Goal: Information Seeking & Learning: Learn about a topic

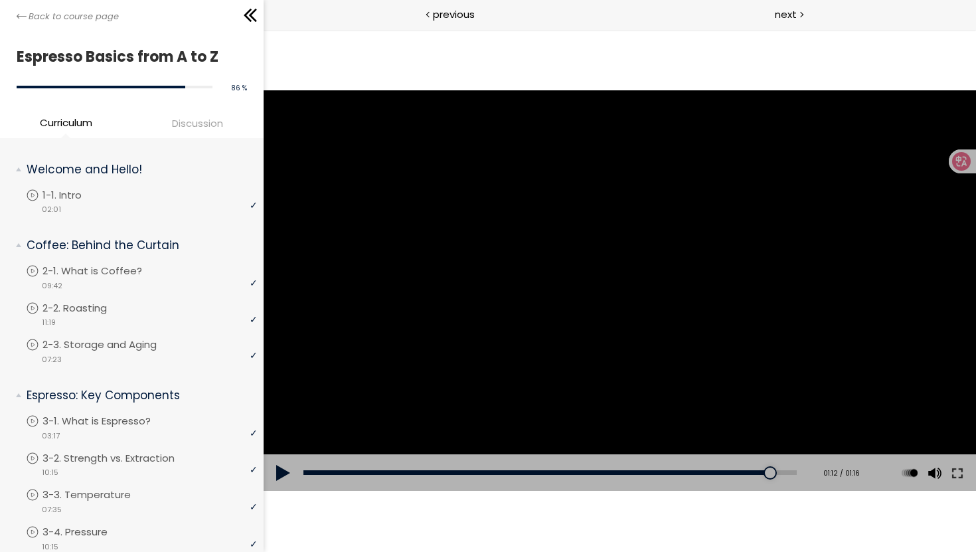
scroll to position [687, 0]
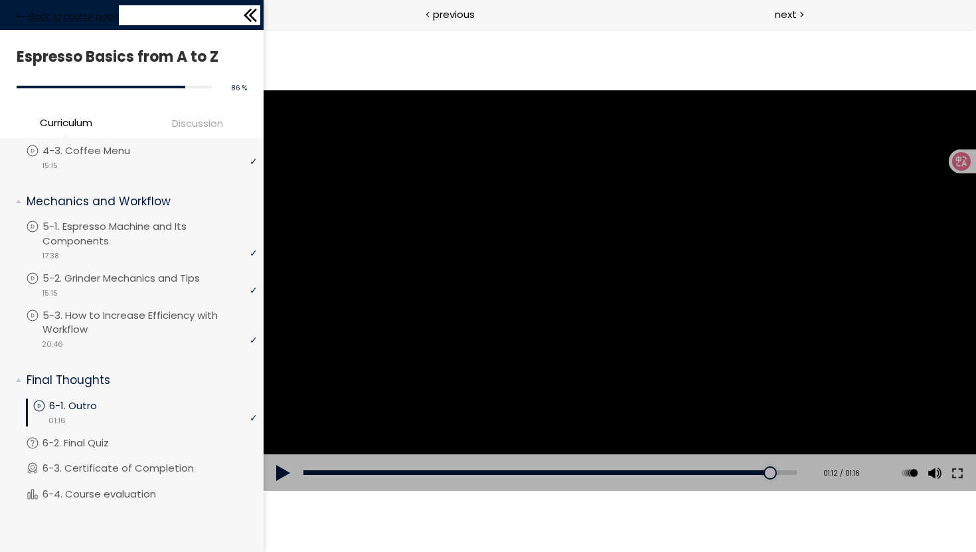
click at [65, 13] on span "Back to course page" at bounding box center [74, 16] width 90 height 13
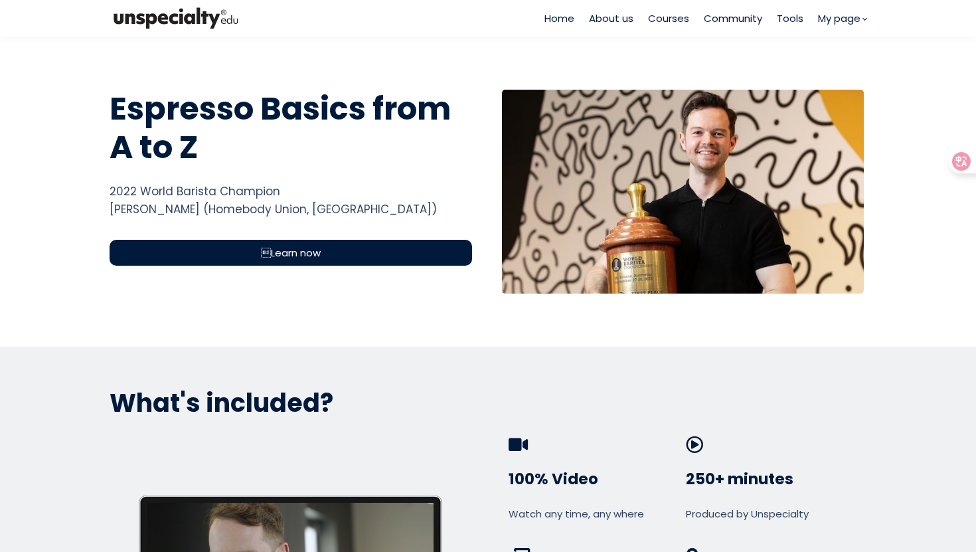
click at [662, 11] on span "Courses" at bounding box center [668, 18] width 41 height 15
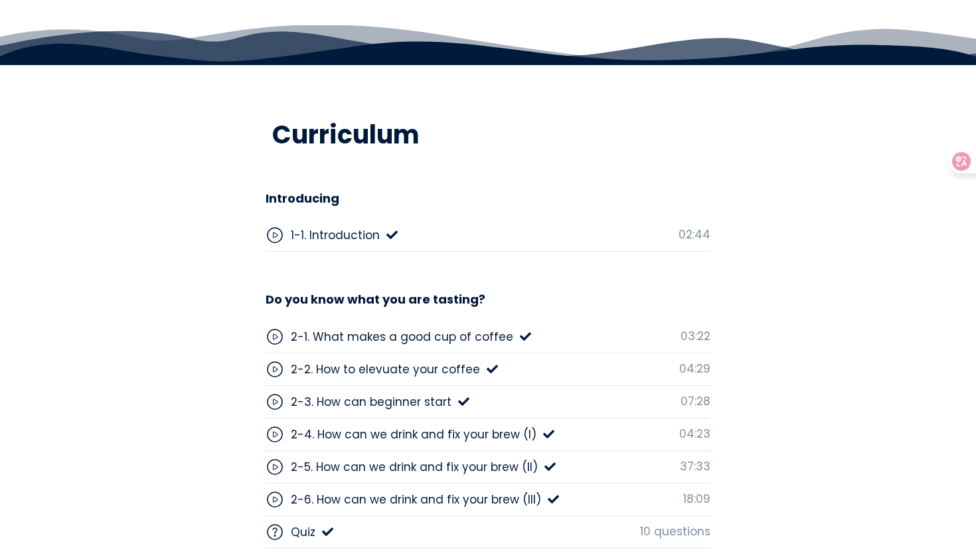
scroll to position [3265, 0]
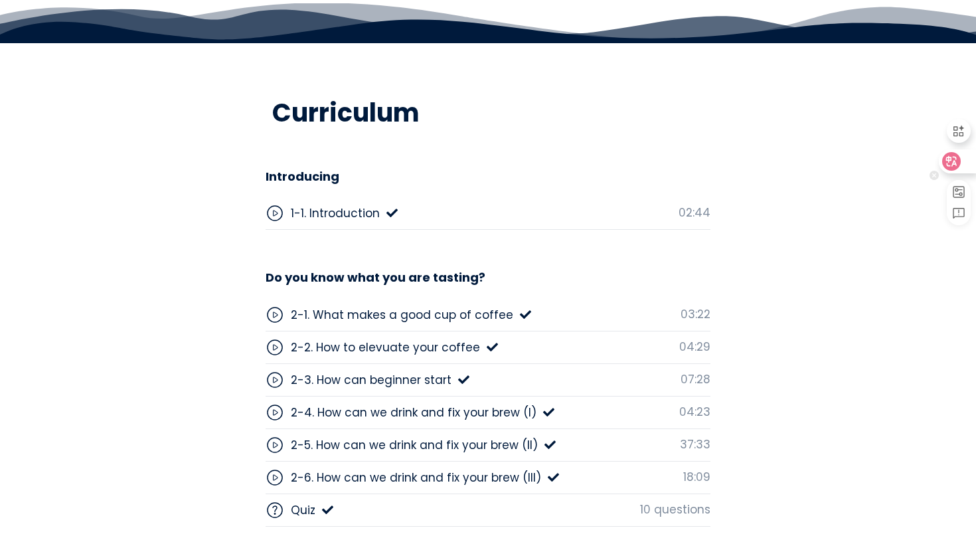
click at [961, 163] on div at bounding box center [957, 161] width 36 height 24
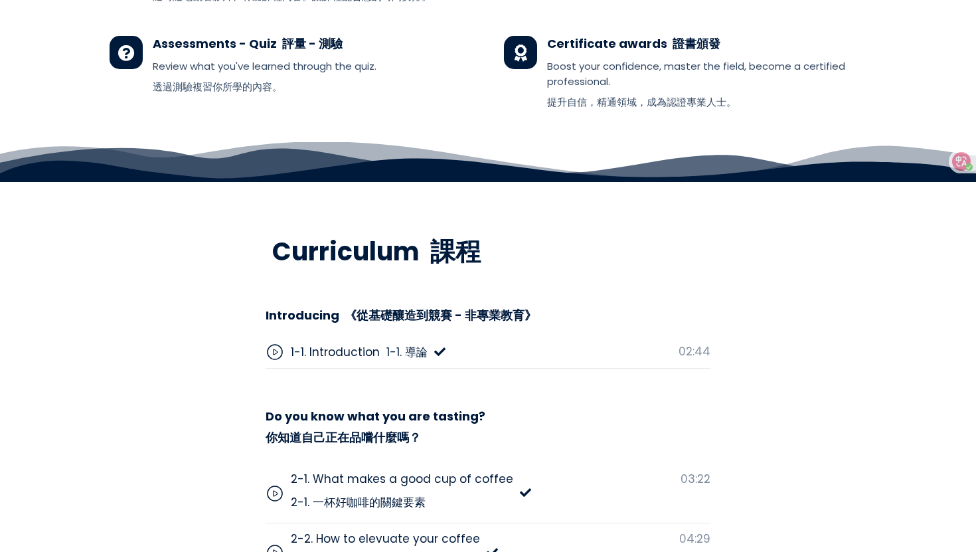
scroll to position [4015, 0]
